Goal: Find specific page/section: Find specific page/section

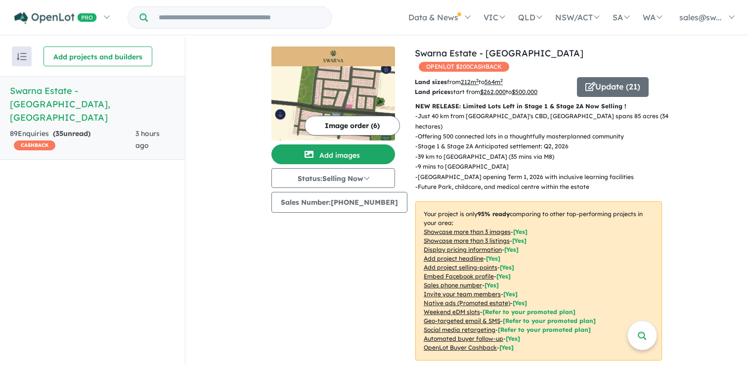
scroll to position [1, 0]
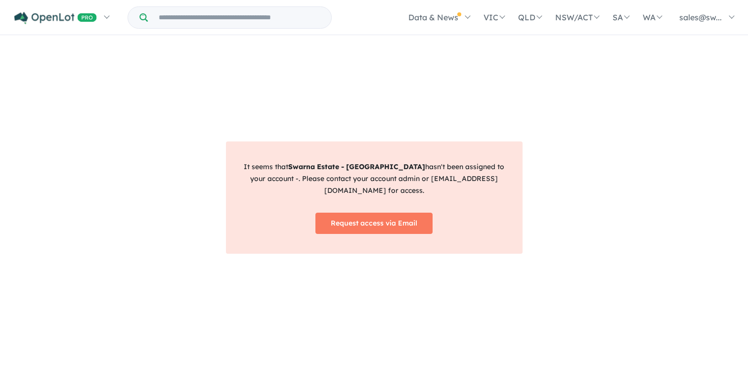
scroll to position [1, 0]
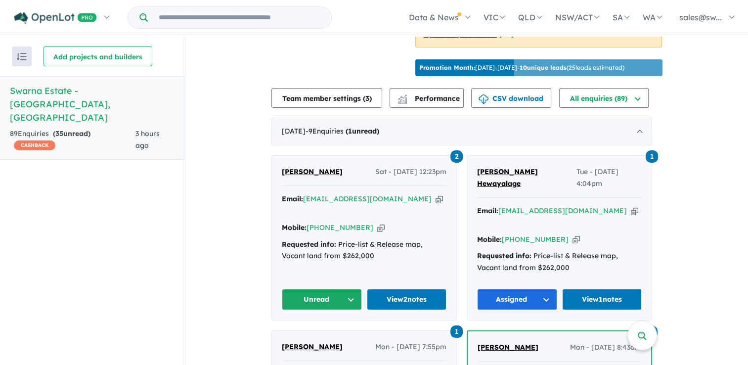
scroll to position [297, 0]
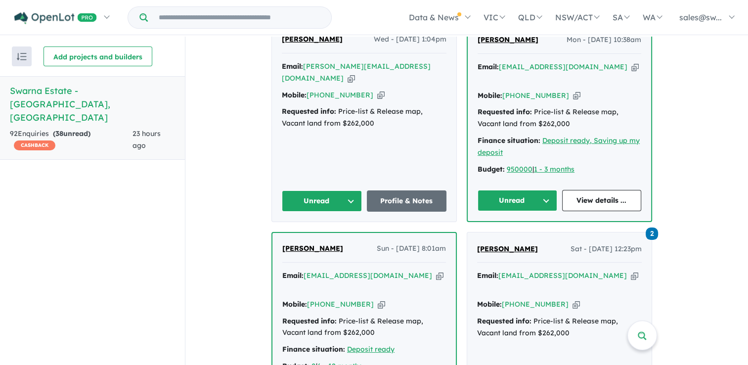
scroll to position [494, 0]
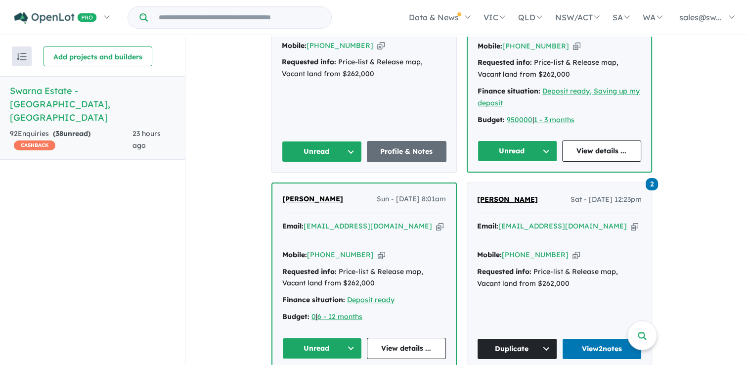
click at [444, 76] on div "Sam Dawoo Wed - 13/08/2025, 1:04pm Email: sam.soiatand@gmail.com Copied! Mobile…" at bounding box center [364, 73] width 184 height 198
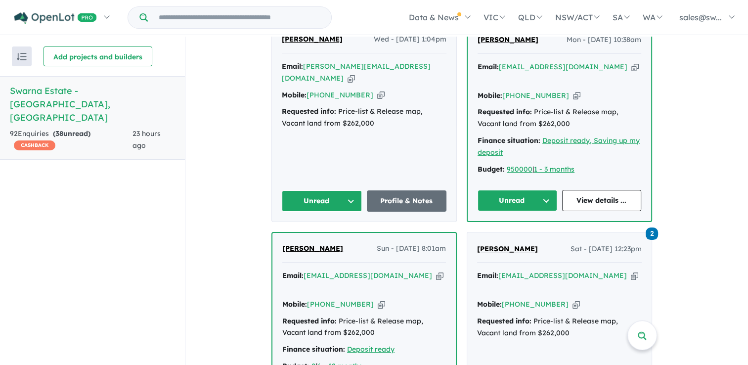
scroll to position [396, 0]
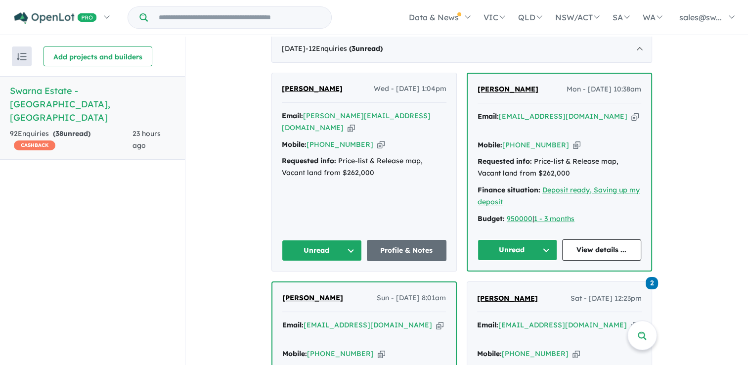
click at [0, 215] on html "Skip to main content Homepage My Dashboard (1) Buyer Demand Index Suburb/Counci…" at bounding box center [374, 182] width 748 height 365
